Goal: Transaction & Acquisition: Purchase product/service

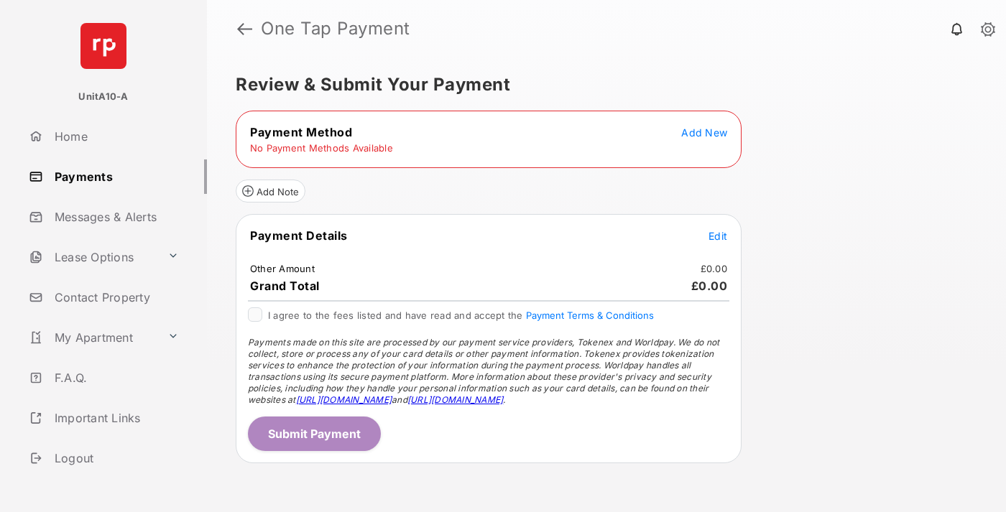
click at [704, 132] on span "Add New" at bounding box center [704, 133] width 46 height 12
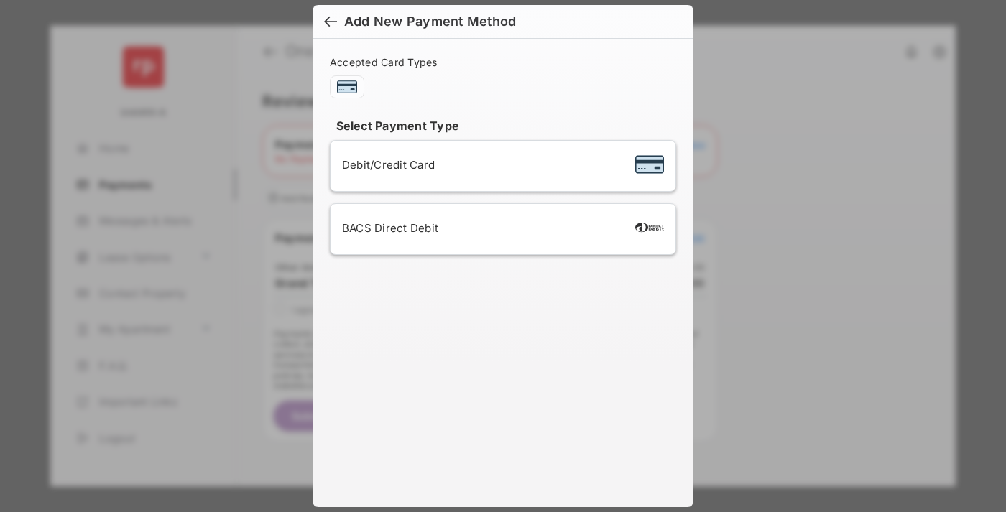
click at [385, 165] on span "Debit/Credit Card" at bounding box center [388, 165] width 93 height 14
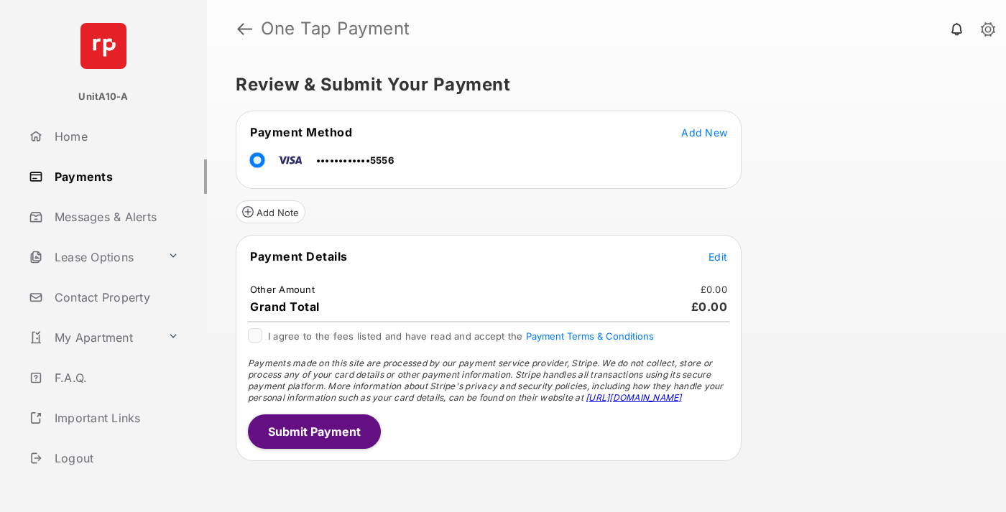
click at [718, 257] on span "Edit" at bounding box center [718, 257] width 19 height 12
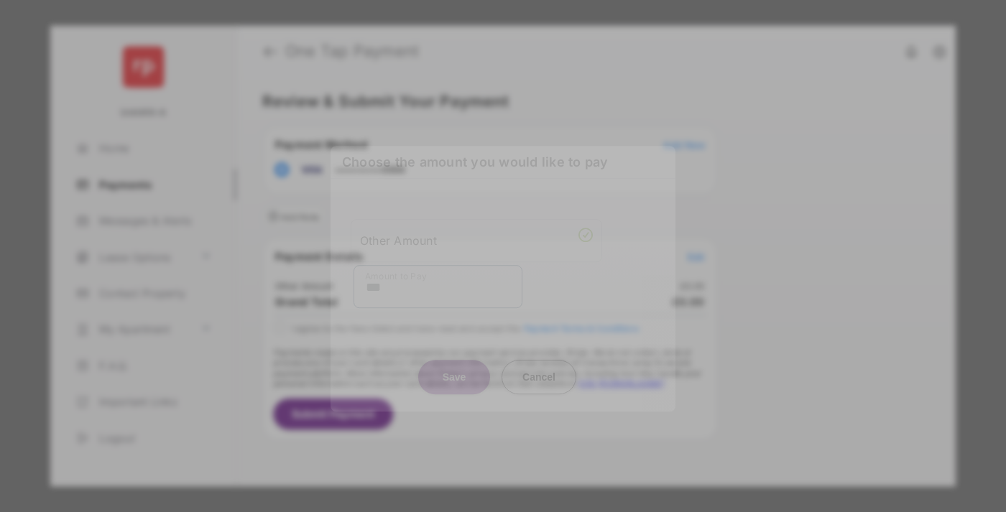
type input "***"
click at [454, 367] on button "Save" at bounding box center [454, 377] width 72 height 35
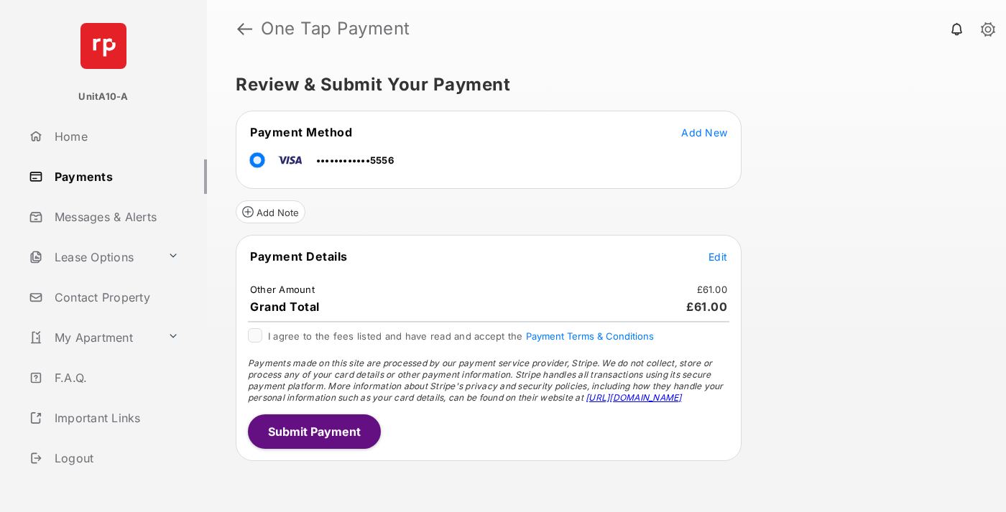
click at [313, 431] on button "Submit Payment" at bounding box center [314, 432] width 133 height 35
